Goal: Transaction & Acquisition: Purchase product/service

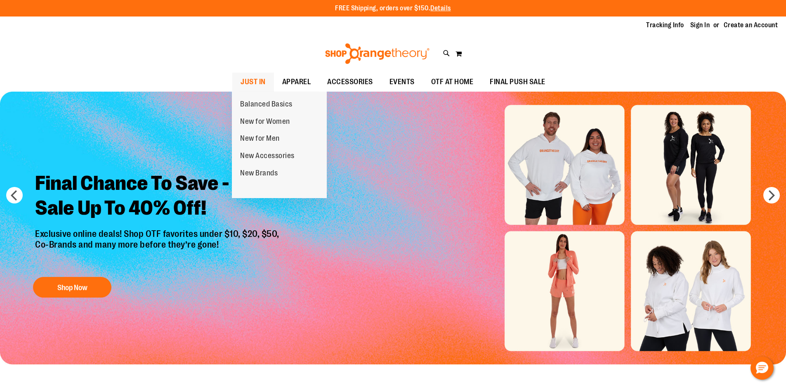
click at [262, 79] on span "JUST IN" at bounding box center [253, 82] width 25 height 19
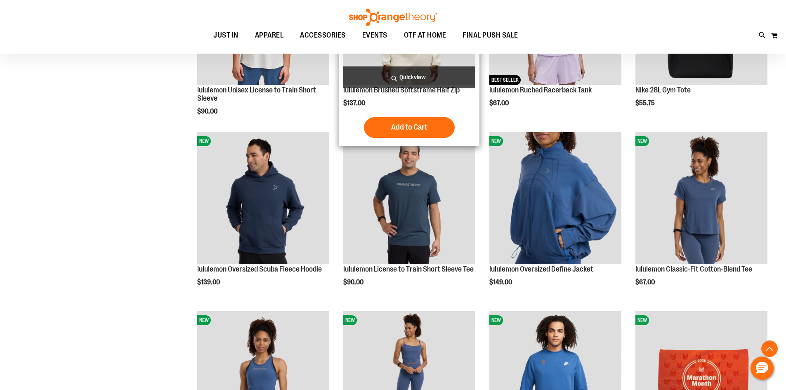
scroll to position [825, 0]
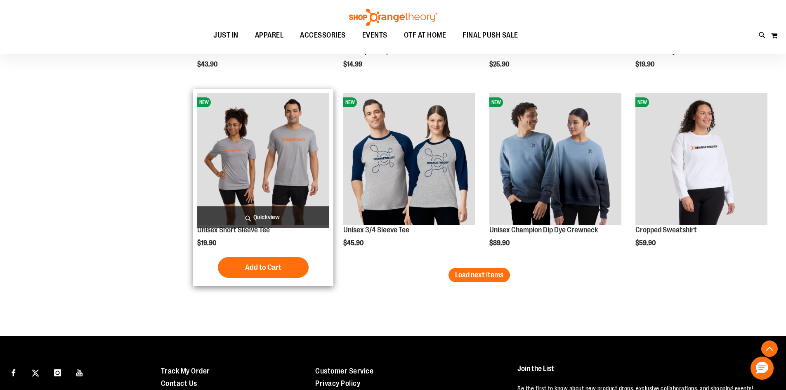
scroll to position [1527, 0]
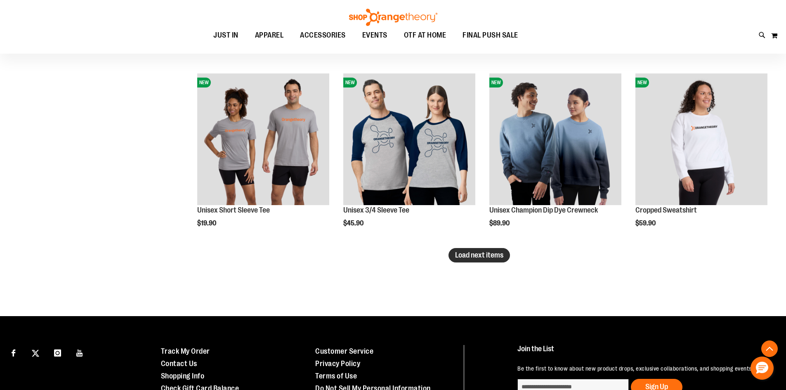
click at [477, 256] on span "Load next items" at bounding box center [479, 255] width 48 height 8
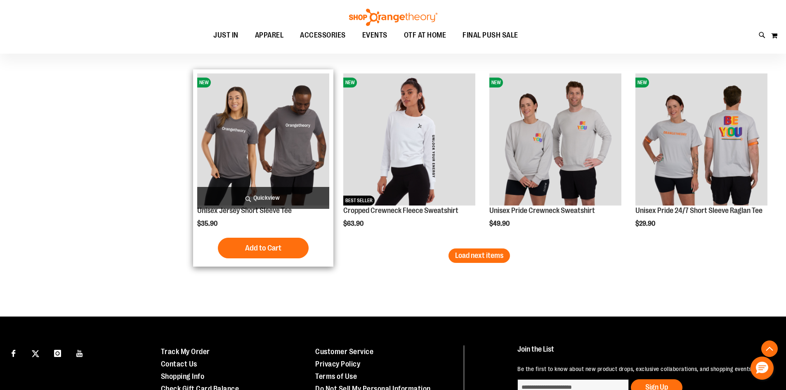
scroll to position [2105, 0]
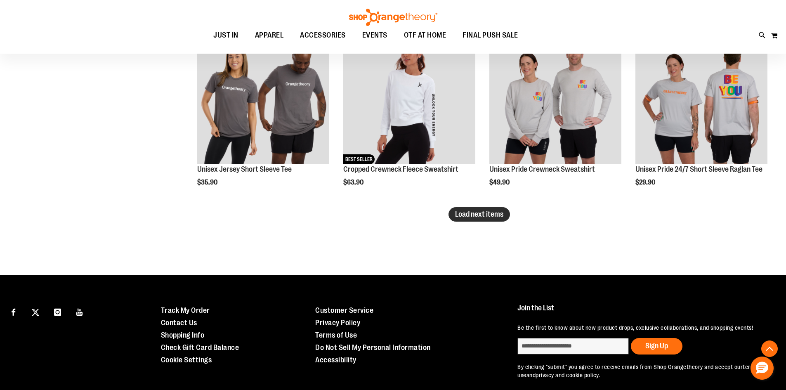
click at [494, 218] on span "Load next items" at bounding box center [479, 214] width 48 height 8
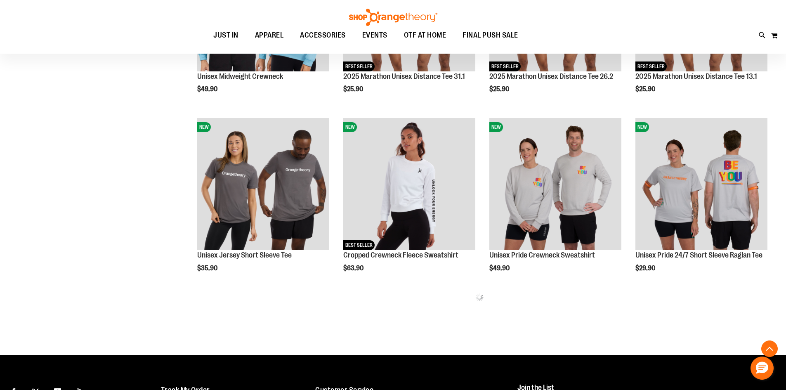
scroll to position [2014, 0]
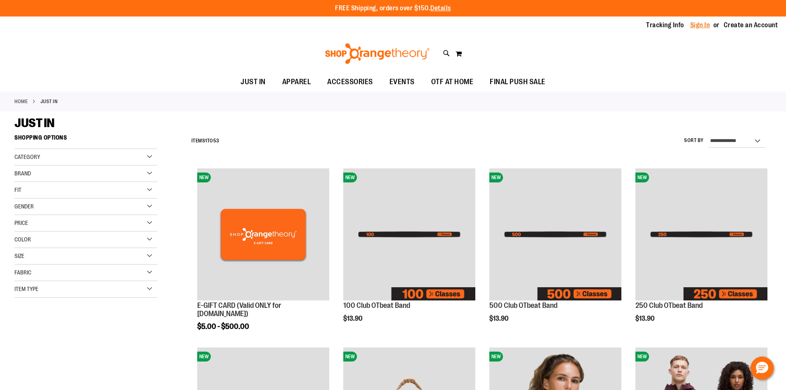
click at [698, 27] on link "Sign In" at bounding box center [701, 25] width 20 height 9
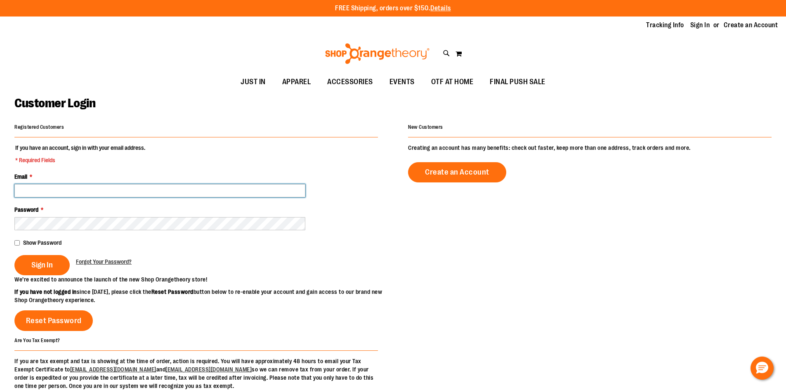
click at [142, 189] on input "Email *" at bounding box center [159, 190] width 291 height 13
type input "**********"
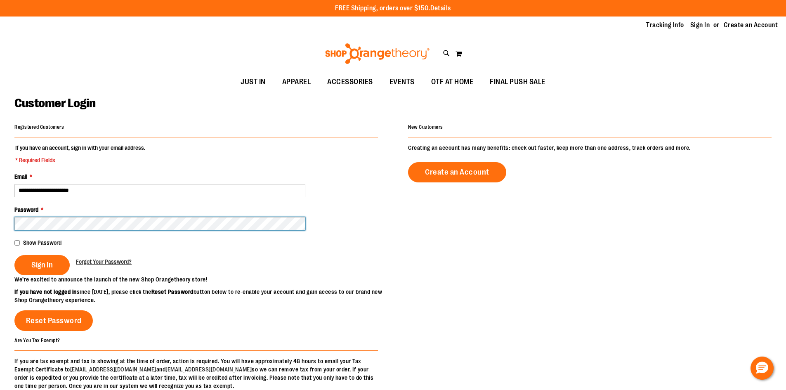
click at [14, 255] on button "Sign In" at bounding box center [41, 265] width 55 height 20
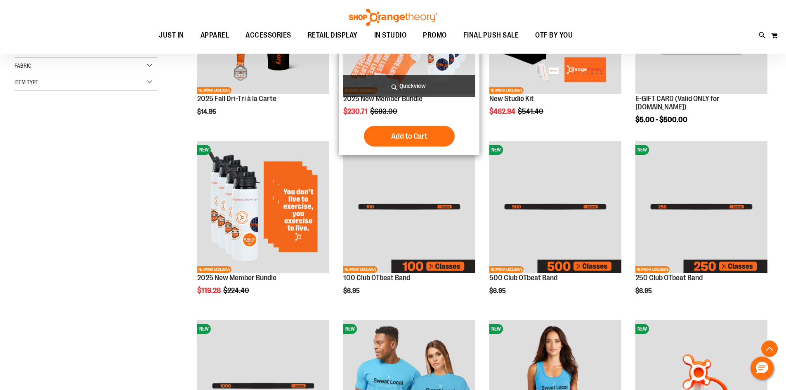
scroll to position [413, 0]
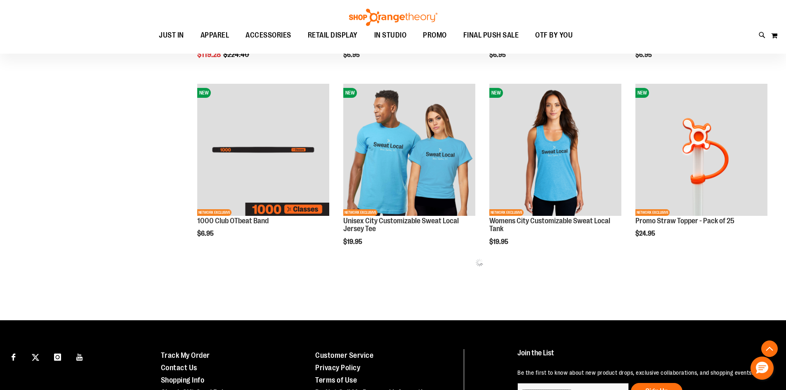
scroll to position [495, 0]
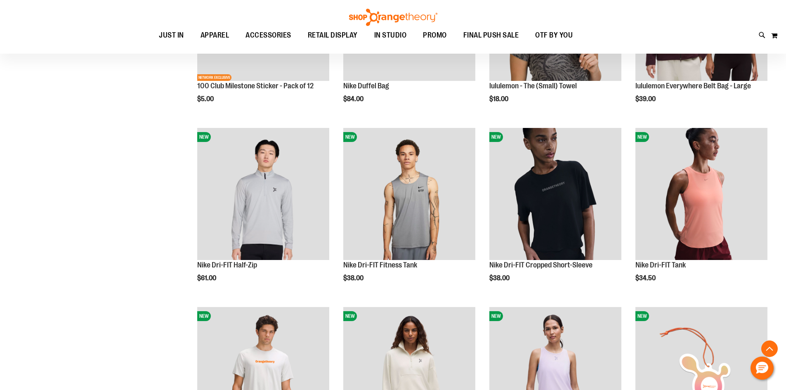
scroll to position [651, 0]
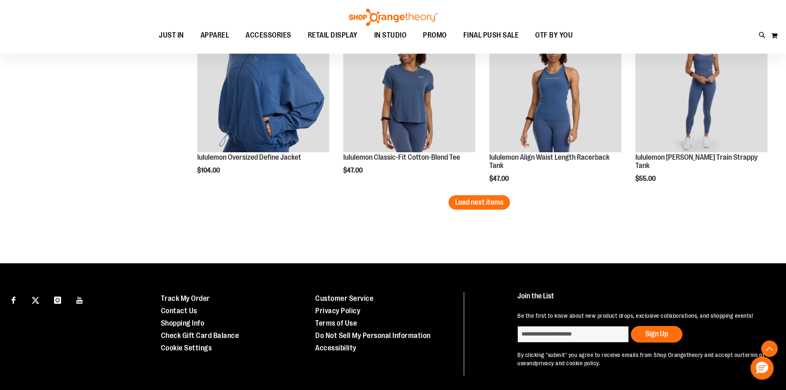
scroll to position [1600, 0]
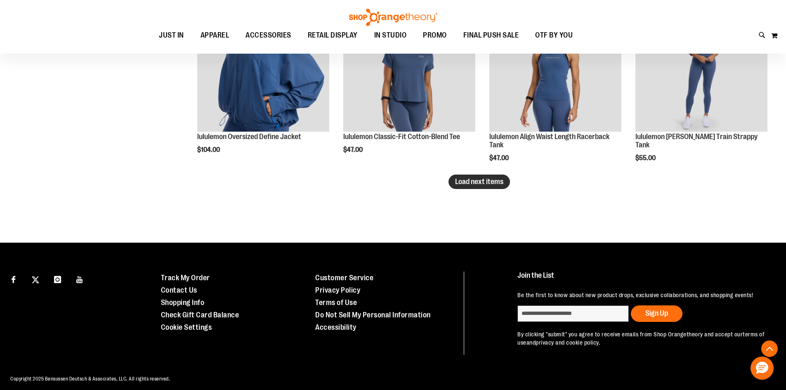
click at [472, 176] on button "Load next items" at bounding box center [480, 182] width 62 height 14
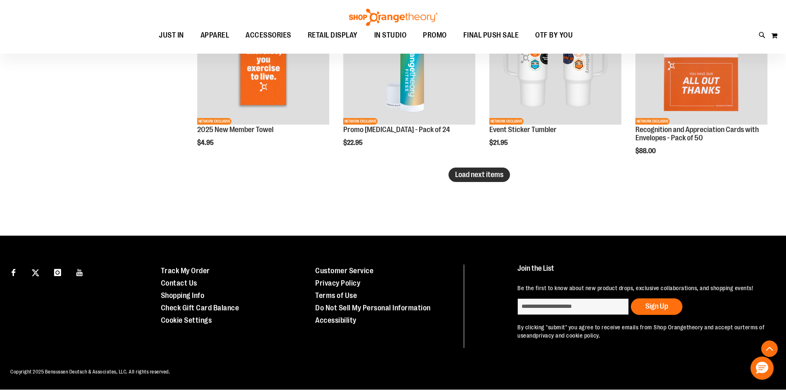
click at [483, 175] on span "Load next items" at bounding box center [479, 174] width 48 height 8
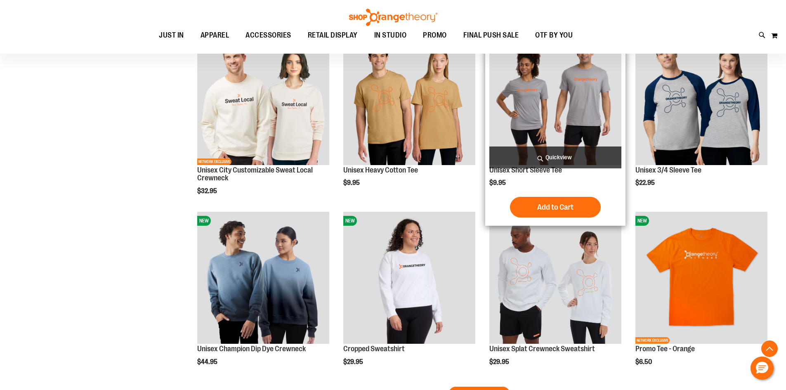
scroll to position [2551, 0]
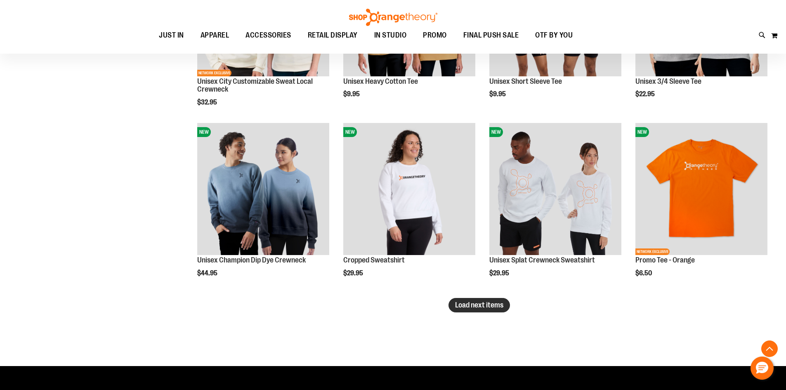
click at [500, 303] on span "Load next items" at bounding box center [479, 305] width 48 height 8
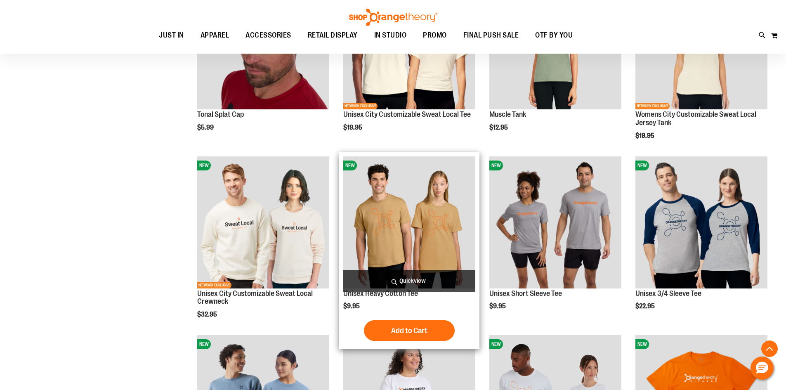
scroll to position [2303, 0]
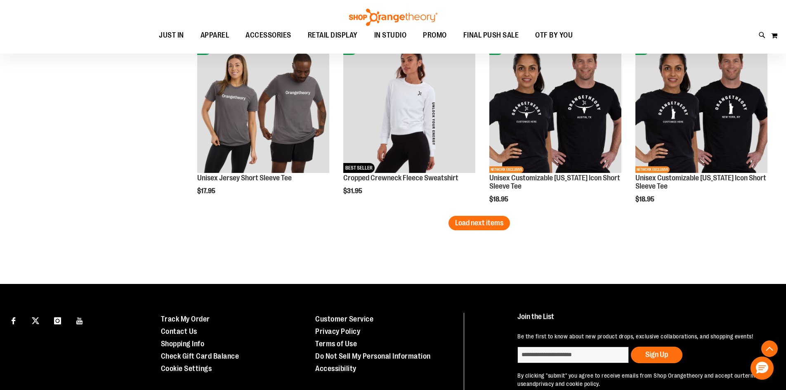
scroll to position [3212, 0]
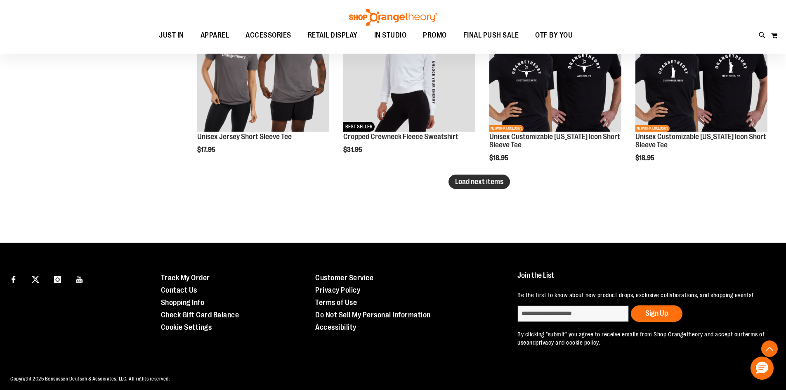
click at [469, 184] on span "Load next items" at bounding box center [479, 182] width 48 height 8
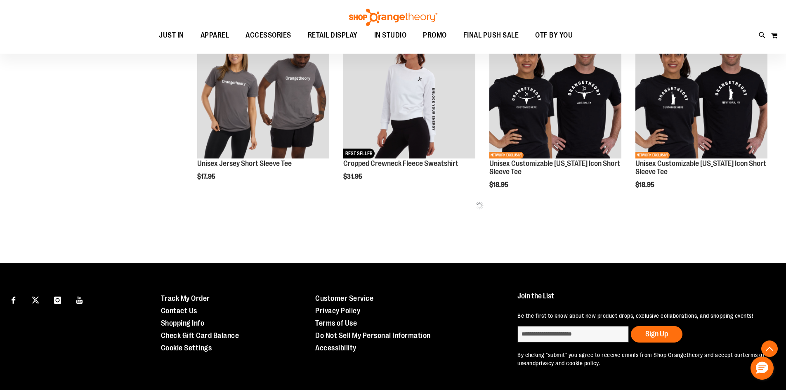
scroll to position [3170, 0]
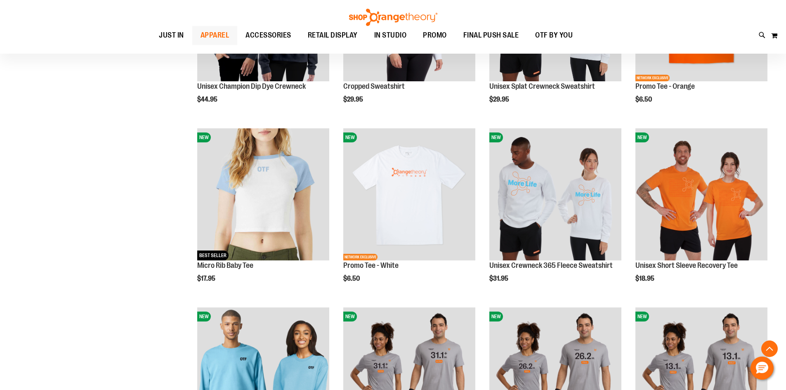
scroll to position [2544, 0]
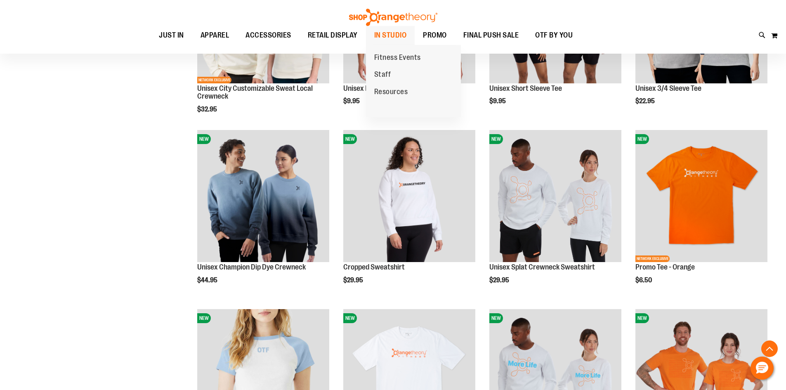
click at [389, 36] on span "IN STUDIO" at bounding box center [390, 35] width 33 height 19
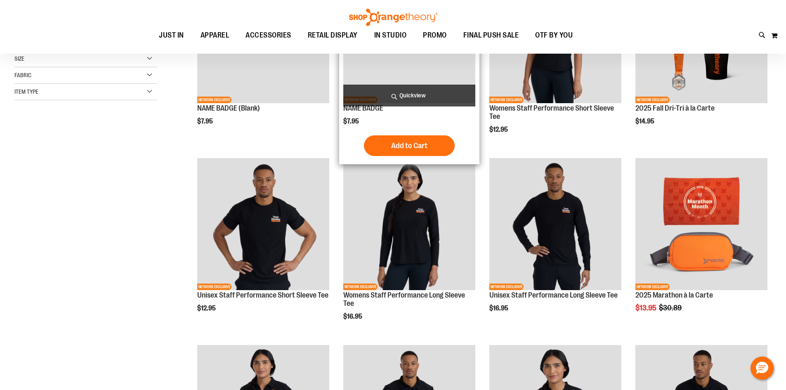
scroll to position [115, 0]
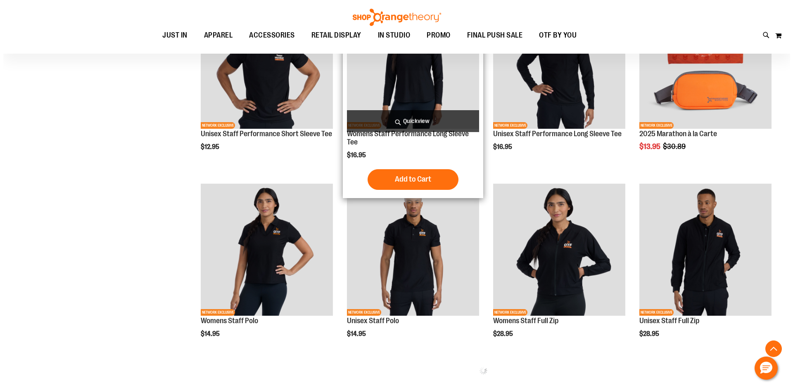
scroll to position [280, 0]
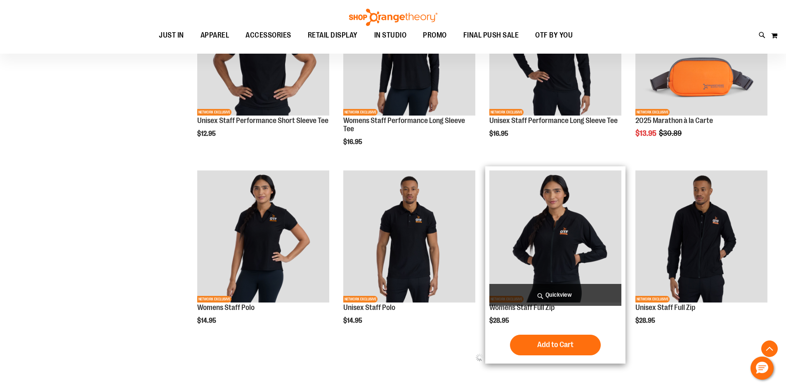
click at [573, 300] on span "Quickview" at bounding box center [556, 295] width 132 height 22
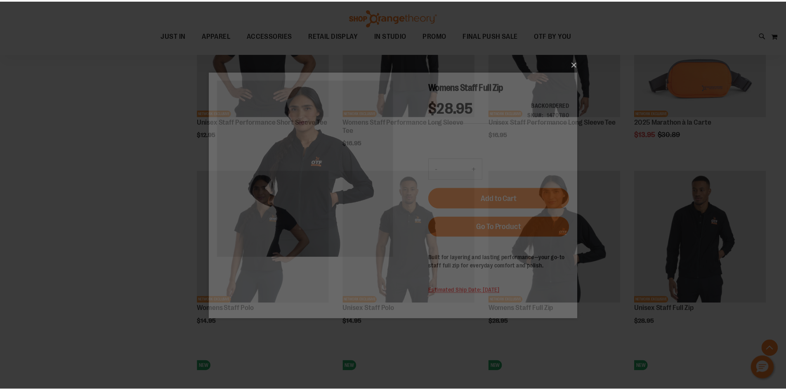
scroll to position [0, 0]
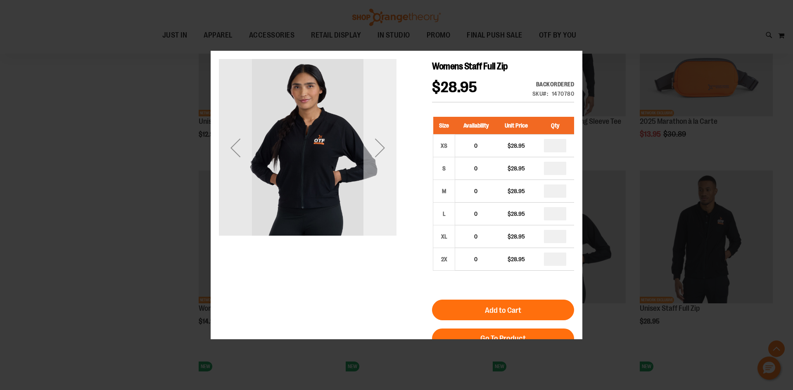
click at [376, 224] on div "Next" at bounding box center [379, 148] width 33 height 178
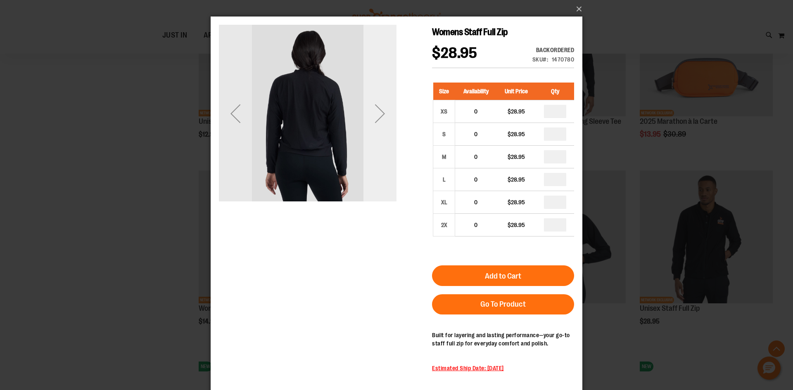
click at [381, 170] on div "Next" at bounding box center [379, 114] width 33 height 178
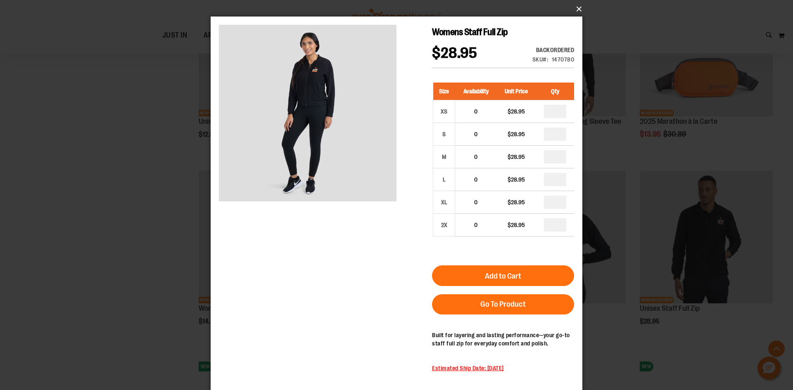
click at [577, 12] on button "×" at bounding box center [399, 9] width 372 height 18
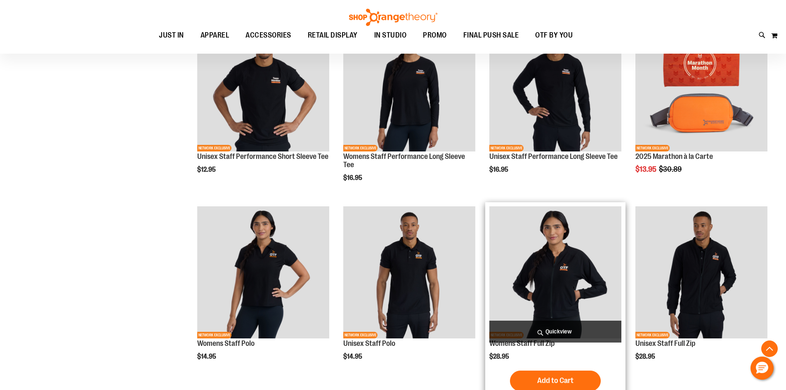
scroll to position [239, 0]
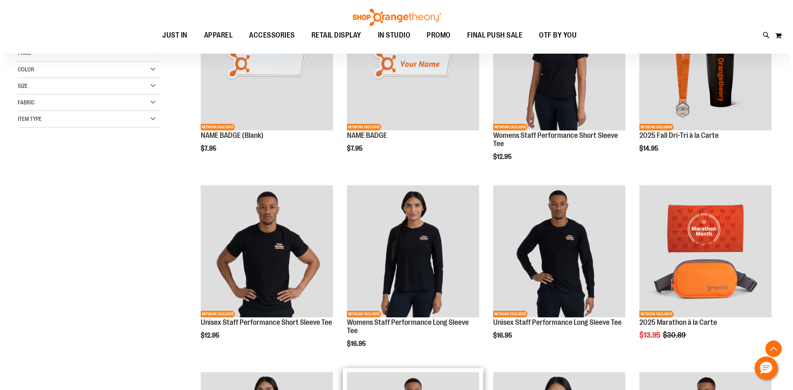
scroll to position [74, 0]
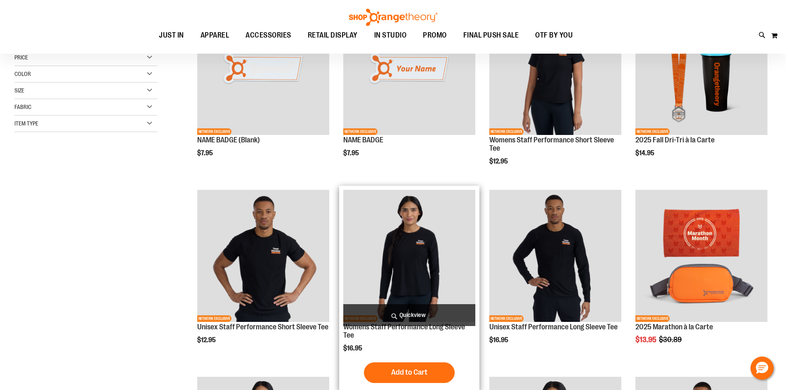
click at [420, 308] on span "Quickview" at bounding box center [409, 315] width 132 height 22
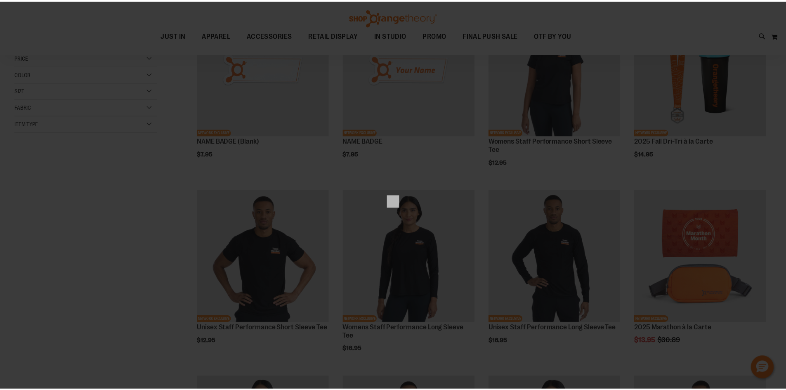
scroll to position [0, 0]
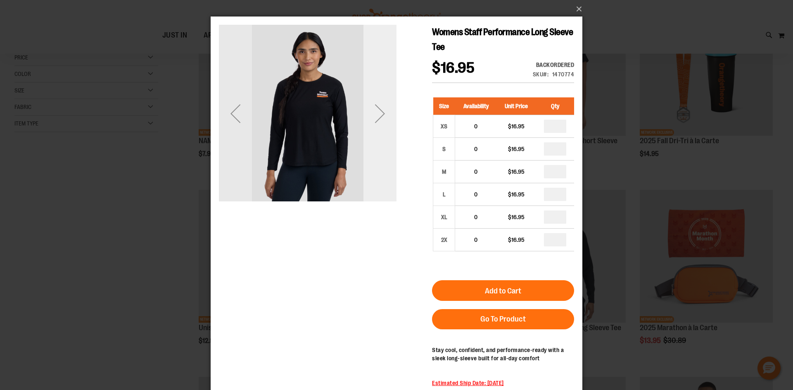
click at [377, 130] on div "Next" at bounding box center [379, 114] width 33 height 178
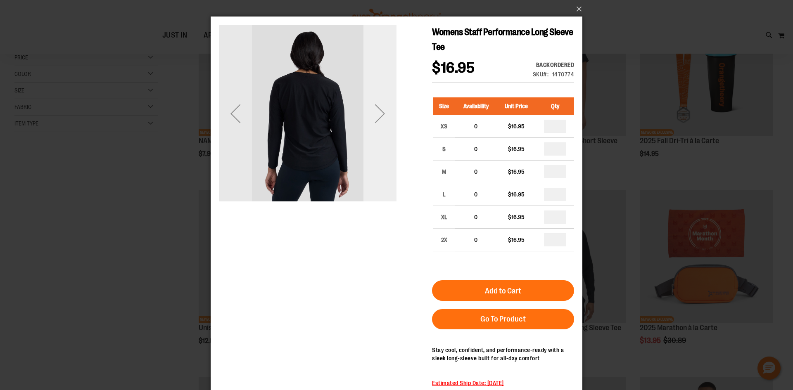
click at [379, 125] on div "Next" at bounding box center [379, 113] width 33 height 33
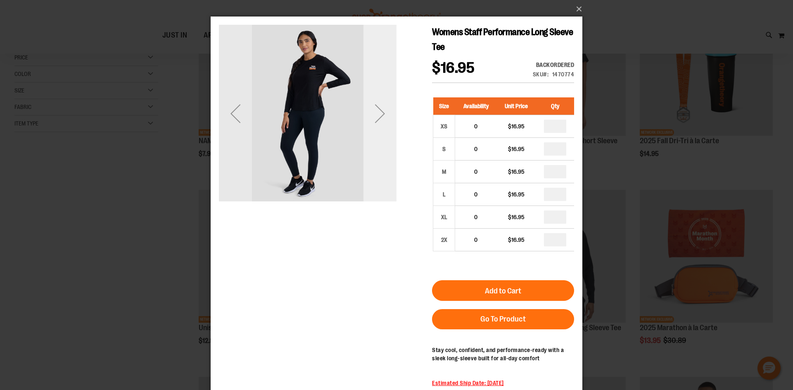
click at [379, 125] on div "Next" at bounding box center [379, 113] width 33 height 33
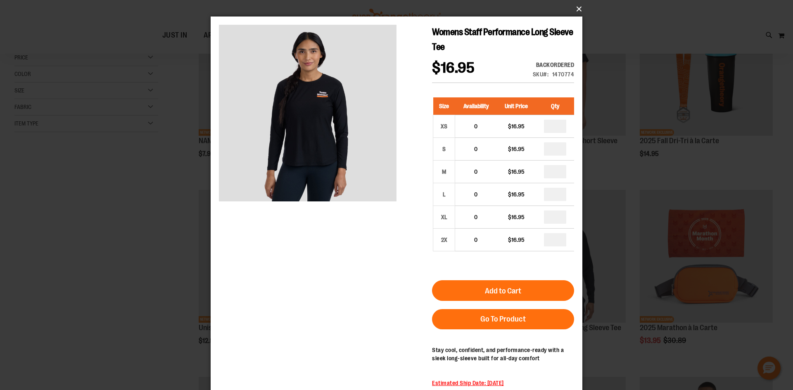
click at [576, 9] on button "×" at bounding box center [399, 9] width 372 height 18
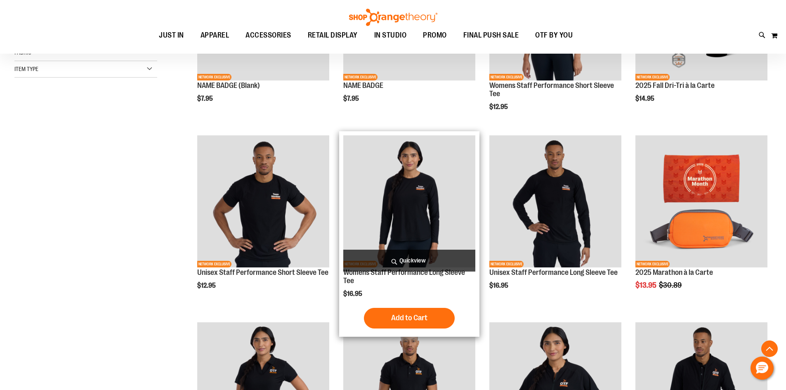
scroll to position [239, 0]
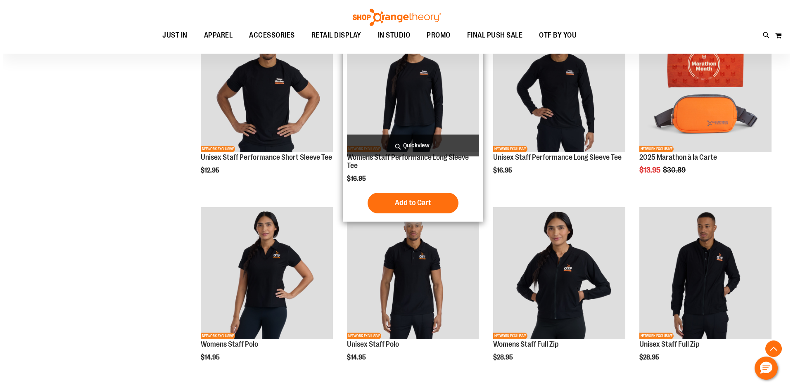
scroll to position [280, 0]
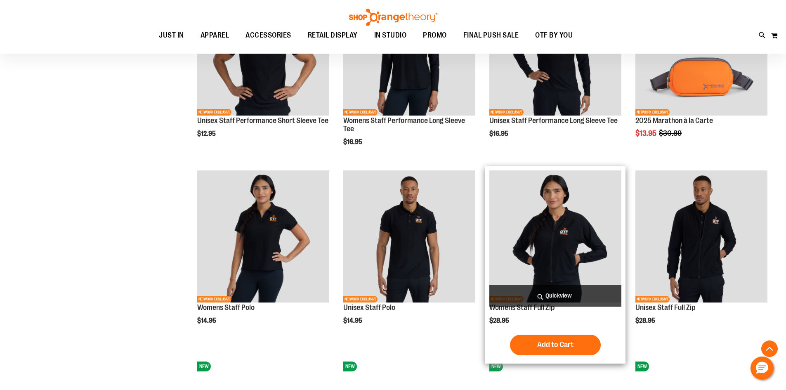
click at [543, 289] on span "Quickview" at bounding box center [556, 296] width 132 height 22
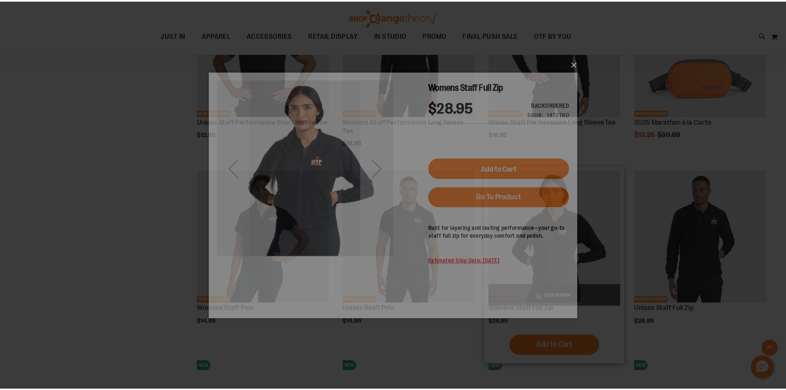
scroll to position [0, 0]
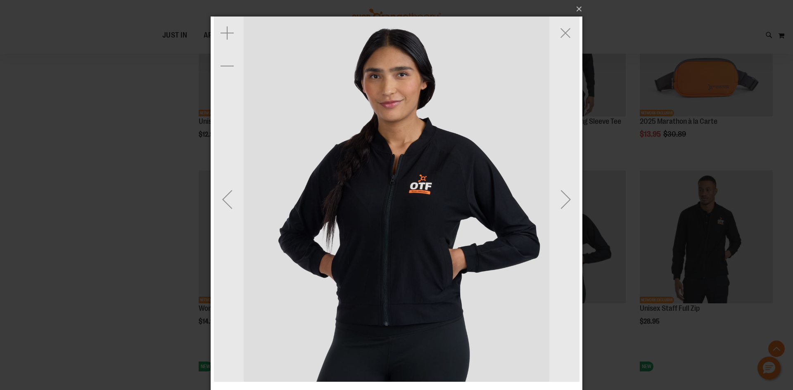
click at [416, 190] on img "carousel" at bounding box center [396, 199] width 365 height 365
click at [564, 183] on div "Next" at bounding box center [565, 199] width 33 height 33
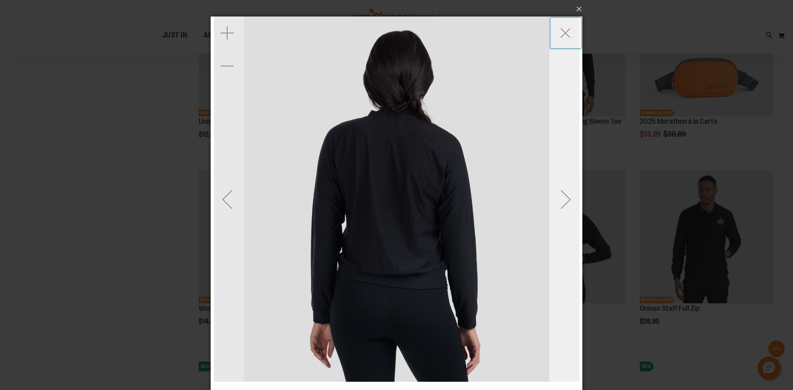
click at [564, 183] on div "Next" at bounding box center [565, 199] width 33 height 33
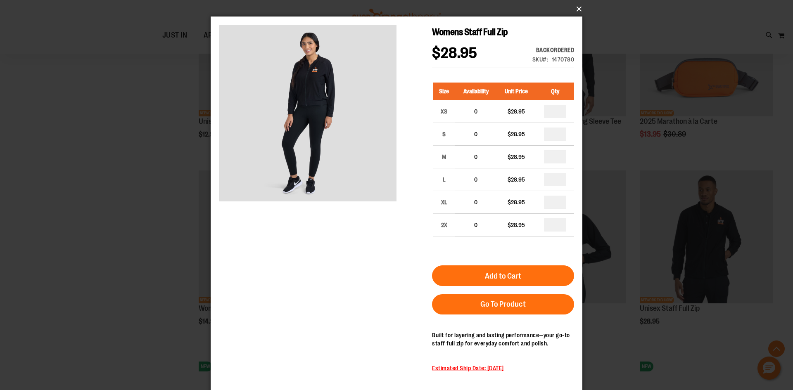
click at [577, 9] on button "×" at bounding box center [399, 9] width 372 height 18
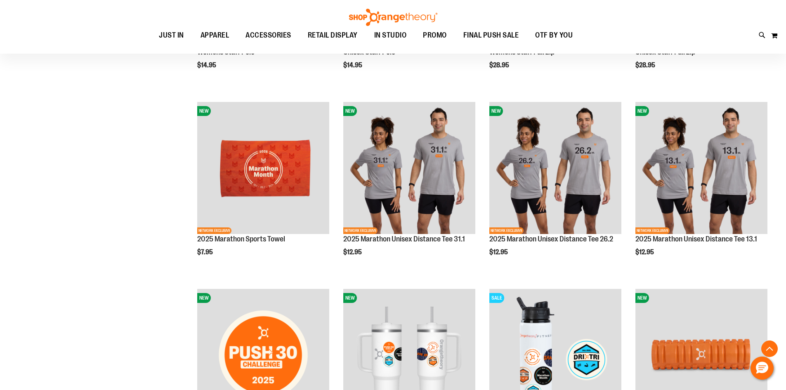
scroll to position [535, 0]
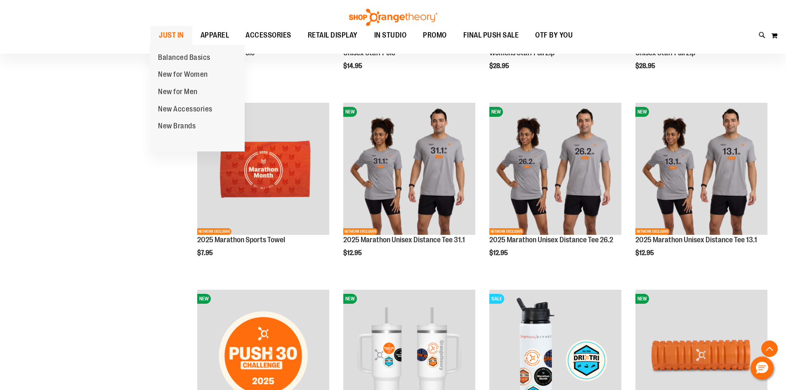
click at [172, 40] on span "JUST IN" at bounding box center [171, 35] width 25 height 19
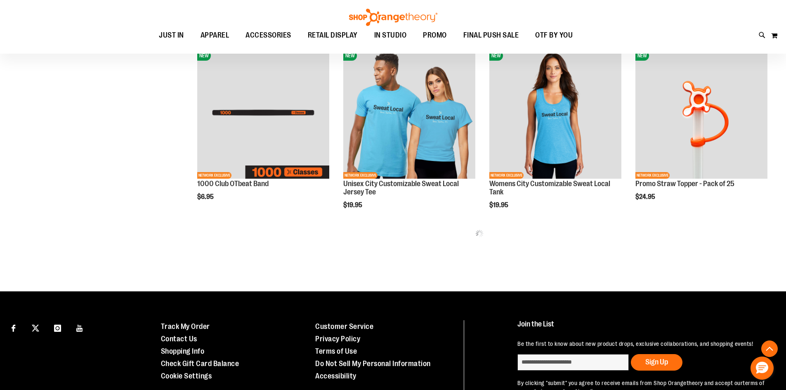
scroll to position [460, 0]
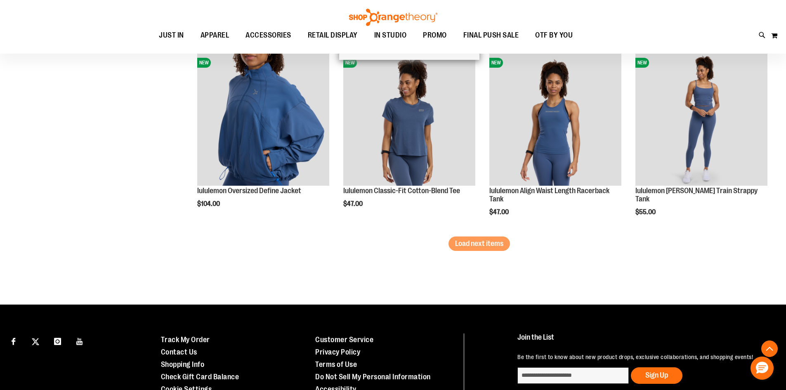
scroll to position [1588, 0]
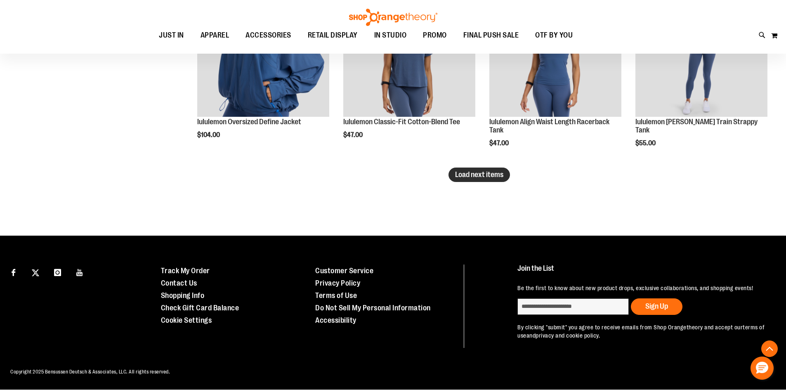
click at [470, 173] on span "Load next items" at bounding box center [479, 174] width 48 height 8
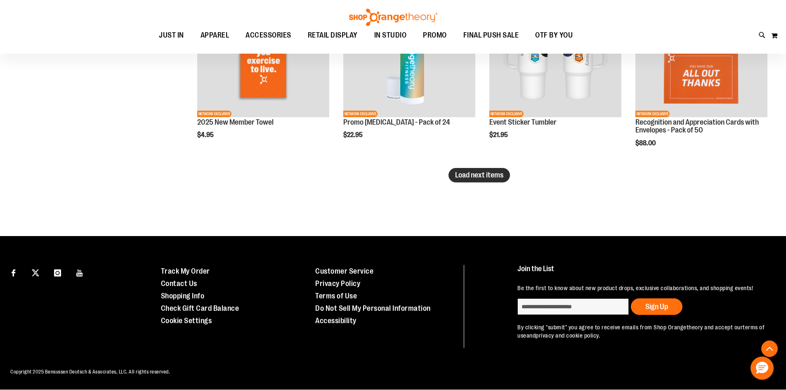
click at [489, 175] on span "Load next items" at bounding box center [479, 175] width 48 height 8
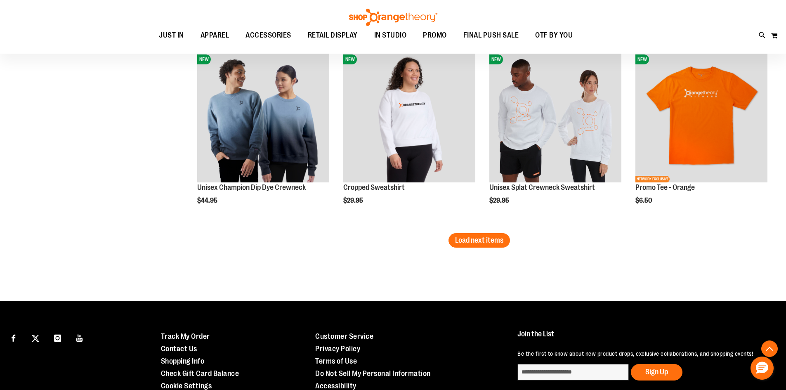
scroll to position [2709, 0]
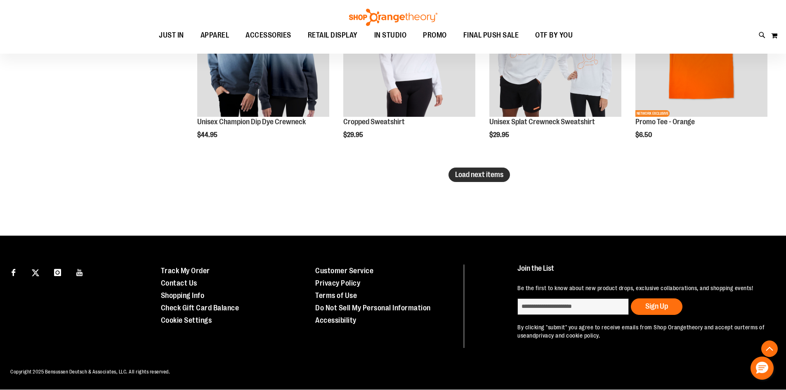
click at [462, 177] on span "Load next items" at bounding box center [479, 174] width 48 height 8
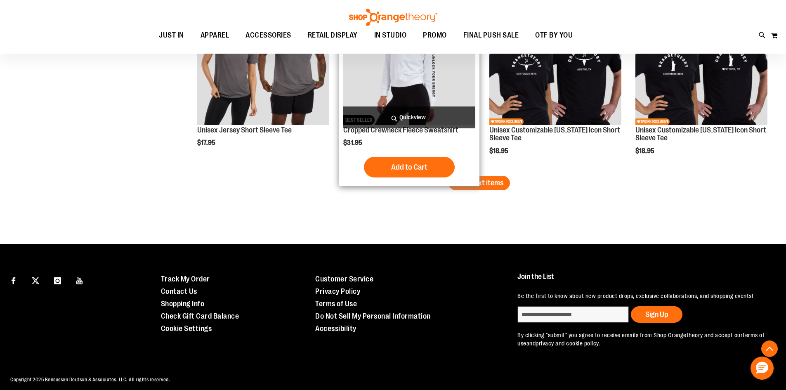
scroll to position [3270, 0]
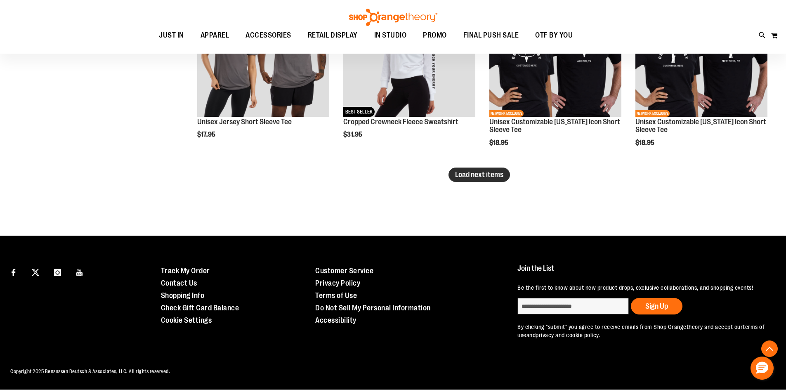
click at [498, 177] on span "Load next items" at bounding box center [479, 174] width 48 height 8
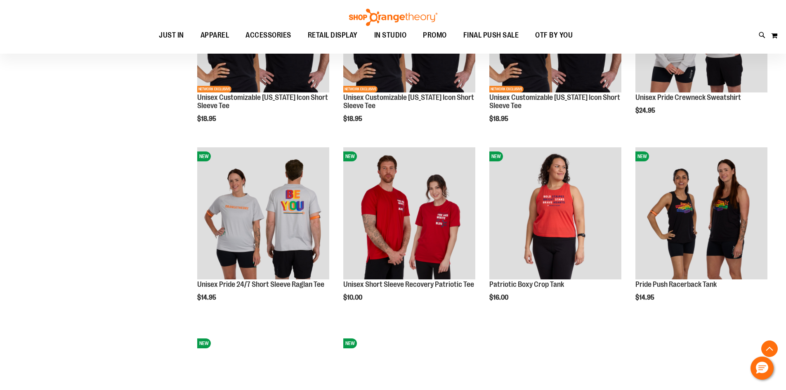
scroll to position [3394, 0]
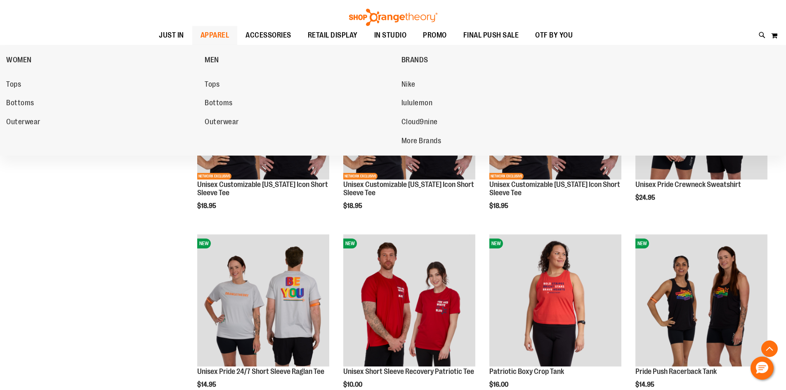
click at [215, 35] on span "APPAREL" at bounding box center [215, 35] width 29 height 19
click at [22, 58] on span "WOMEN" at bounding box center [19, 61] width 26 height 10
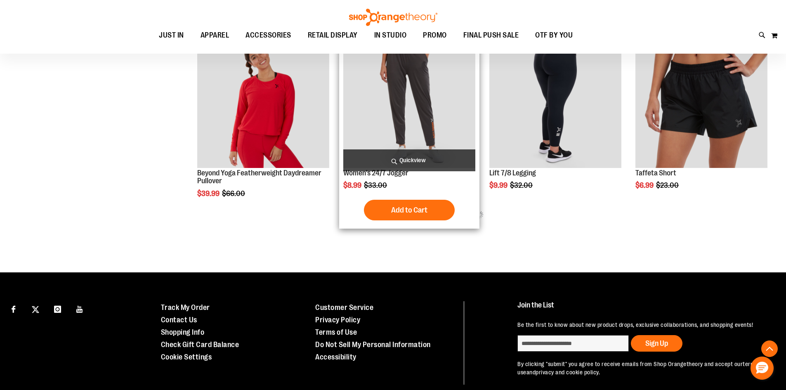
scroll to position [527, 0]
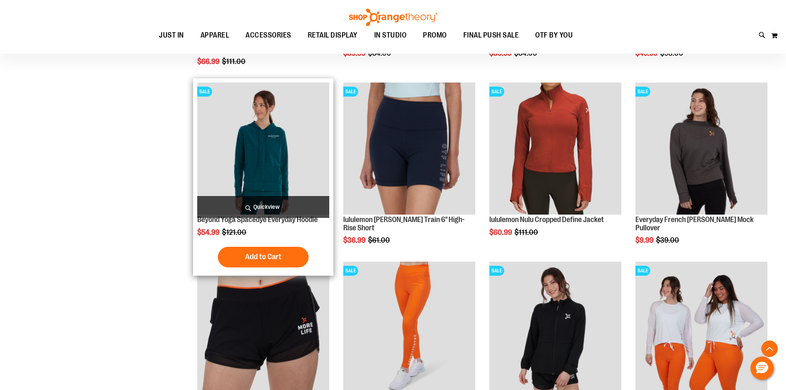
scroll to position [1353, 0]
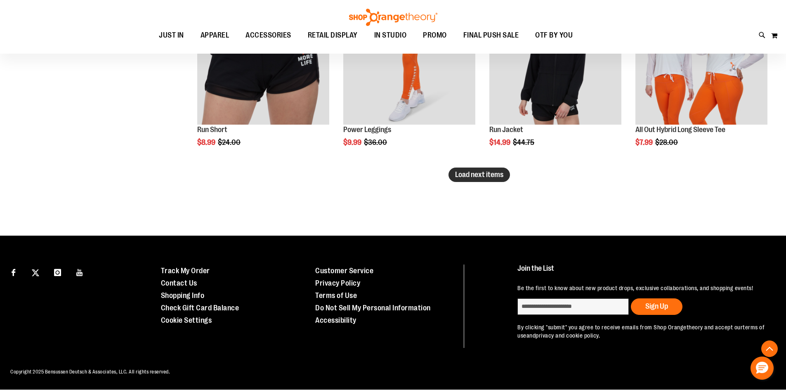
click at [470, 177] on span "Load next items" at bounding box center [479, 174] width 48 height 8
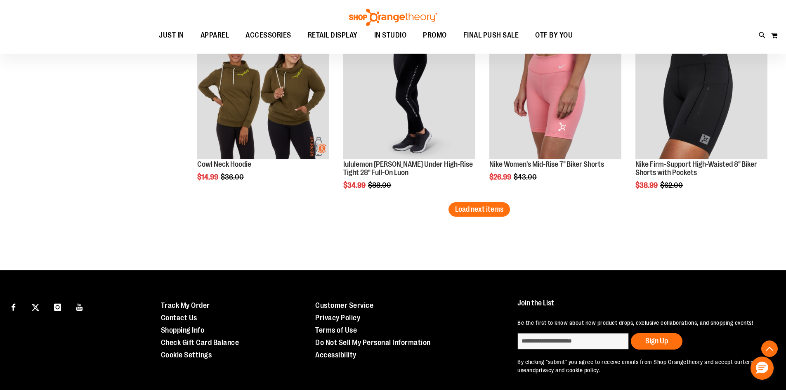
scroll to position [2144, 0]
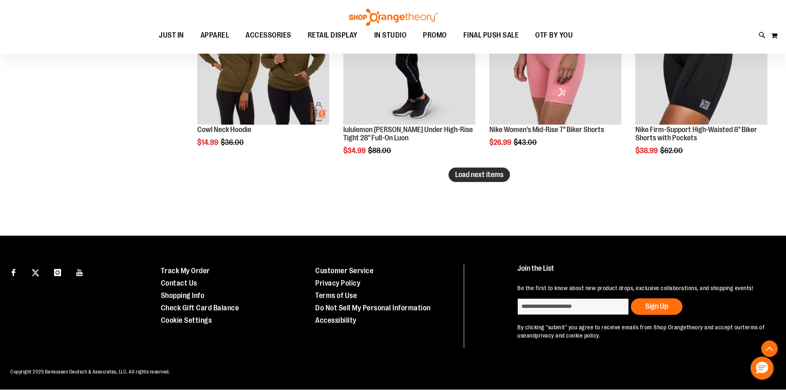
click at [488, 179] on button "Load next items" at bounding box center [480, 175] width 62 height 14
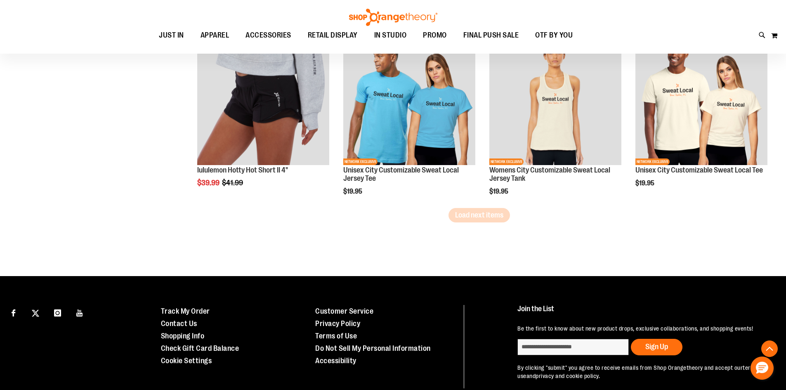
scroll to position [2667, 0]
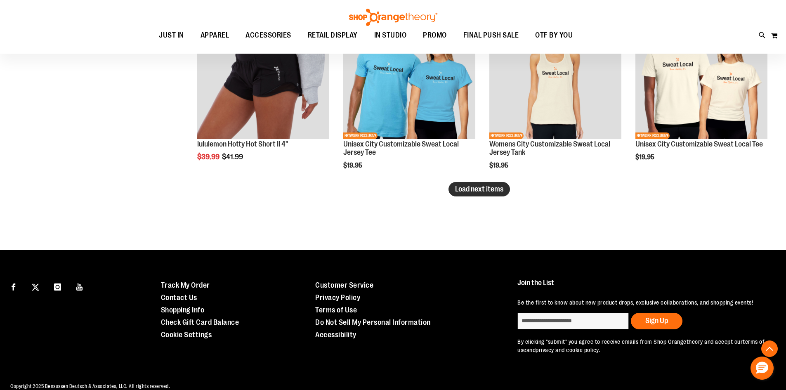
click at [465, 193] on span "Load next items" at bounding box center [479, 189] width 48 height 8
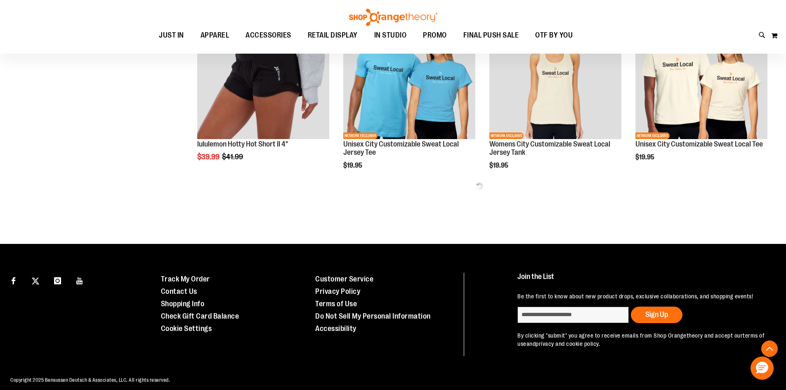
scroll to position [2675, 0]
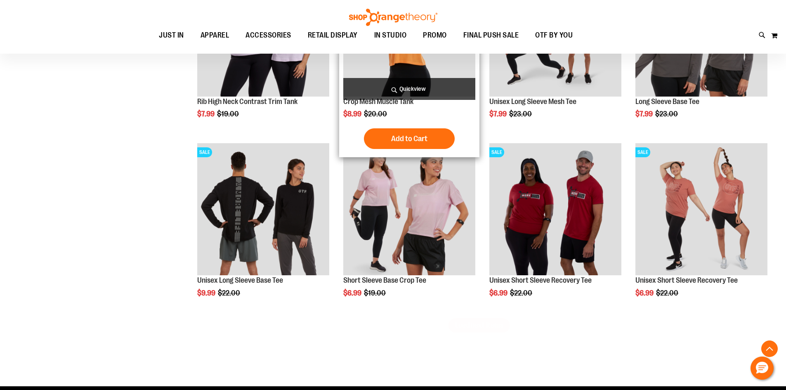
scroll to position [3088, 0]
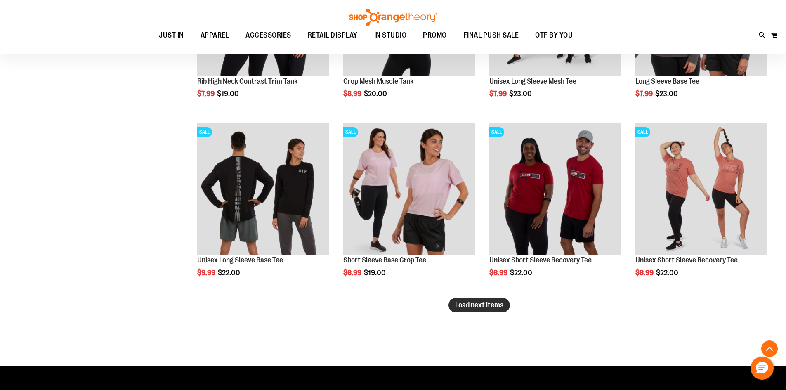
click at [476, 308] on span "Load next items" at bounding box center [479, 305] width 48 height 8
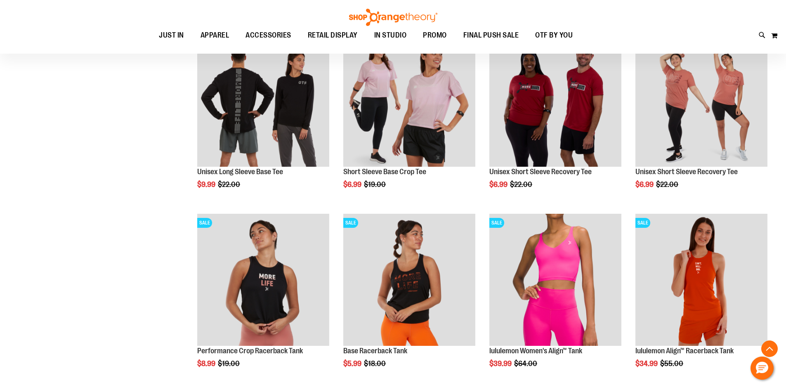
scroll to position [3129, 0]
